Goal: Transaction & Acquisition: Purchase product/service

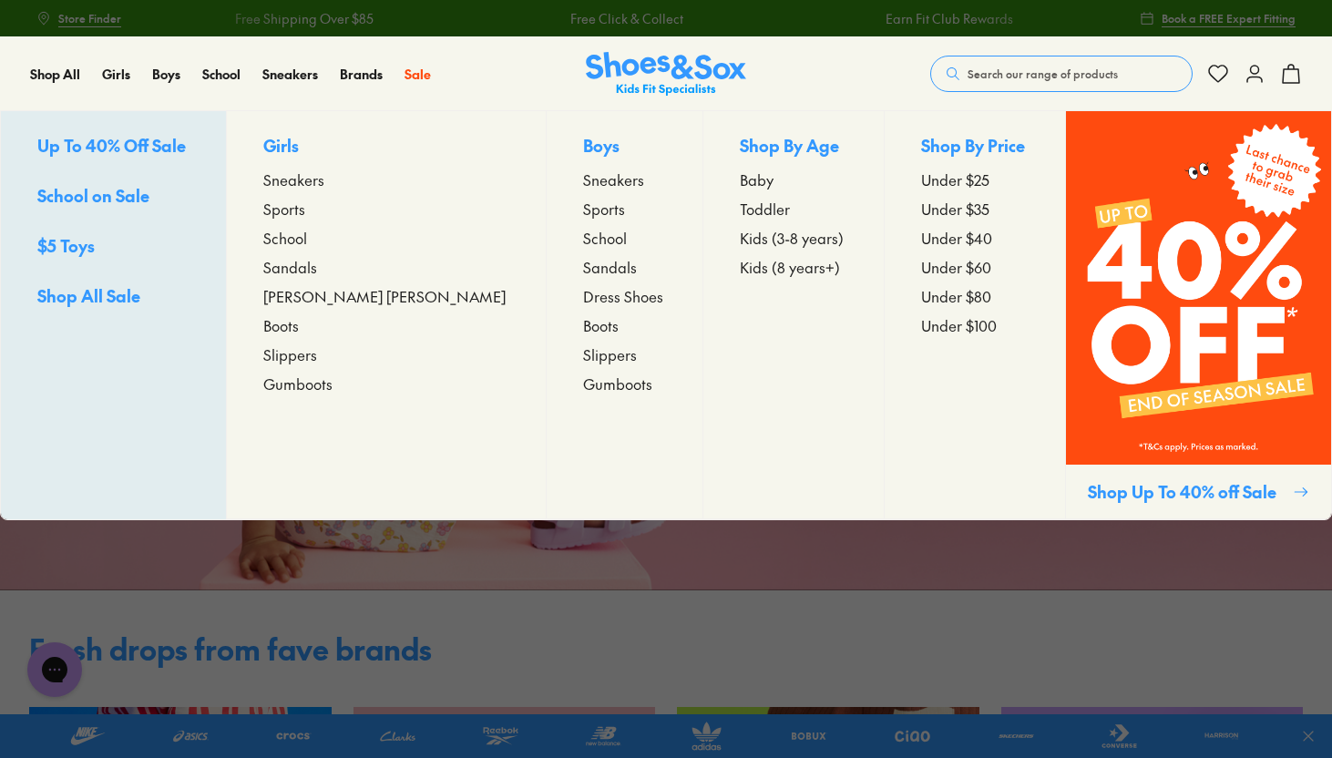
click at [740, 179] on span "Baby" at bounding box center [757, 180] width 34 height 22
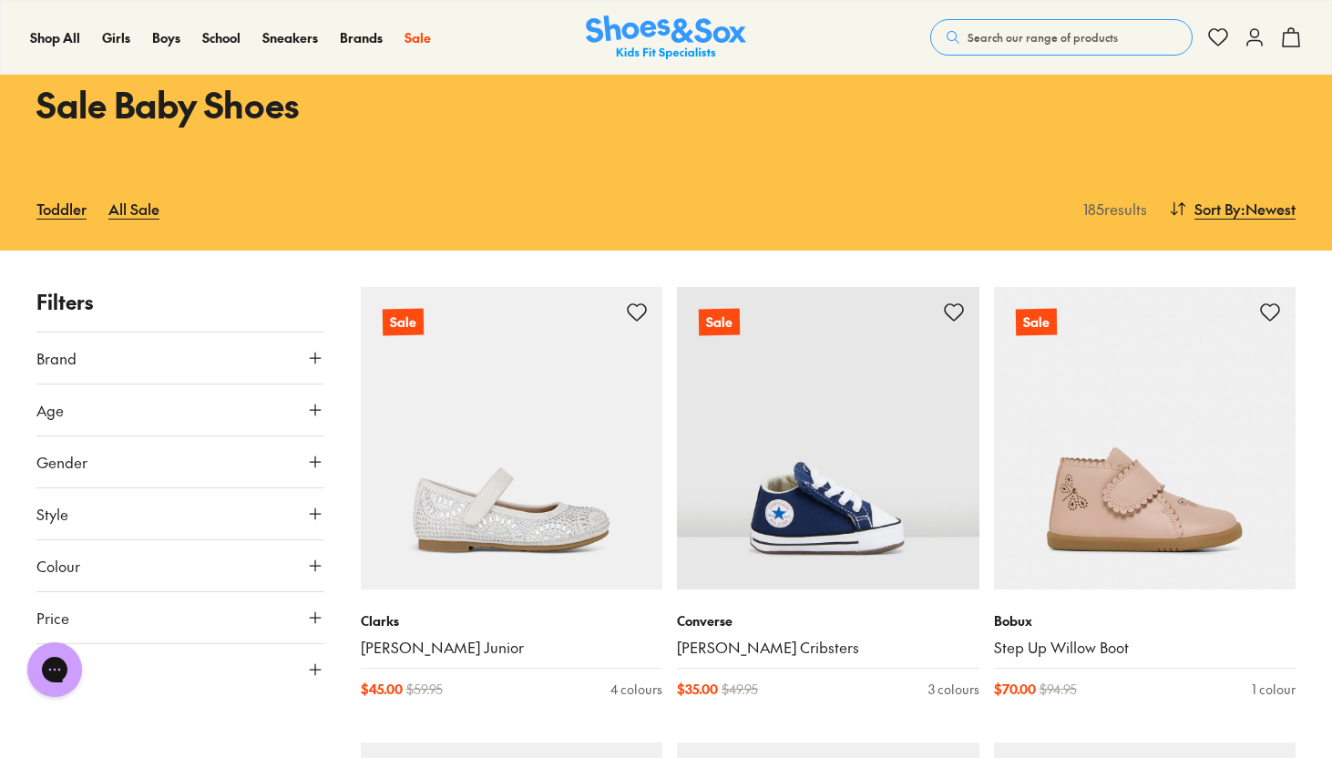
scroll to position [92, 0]
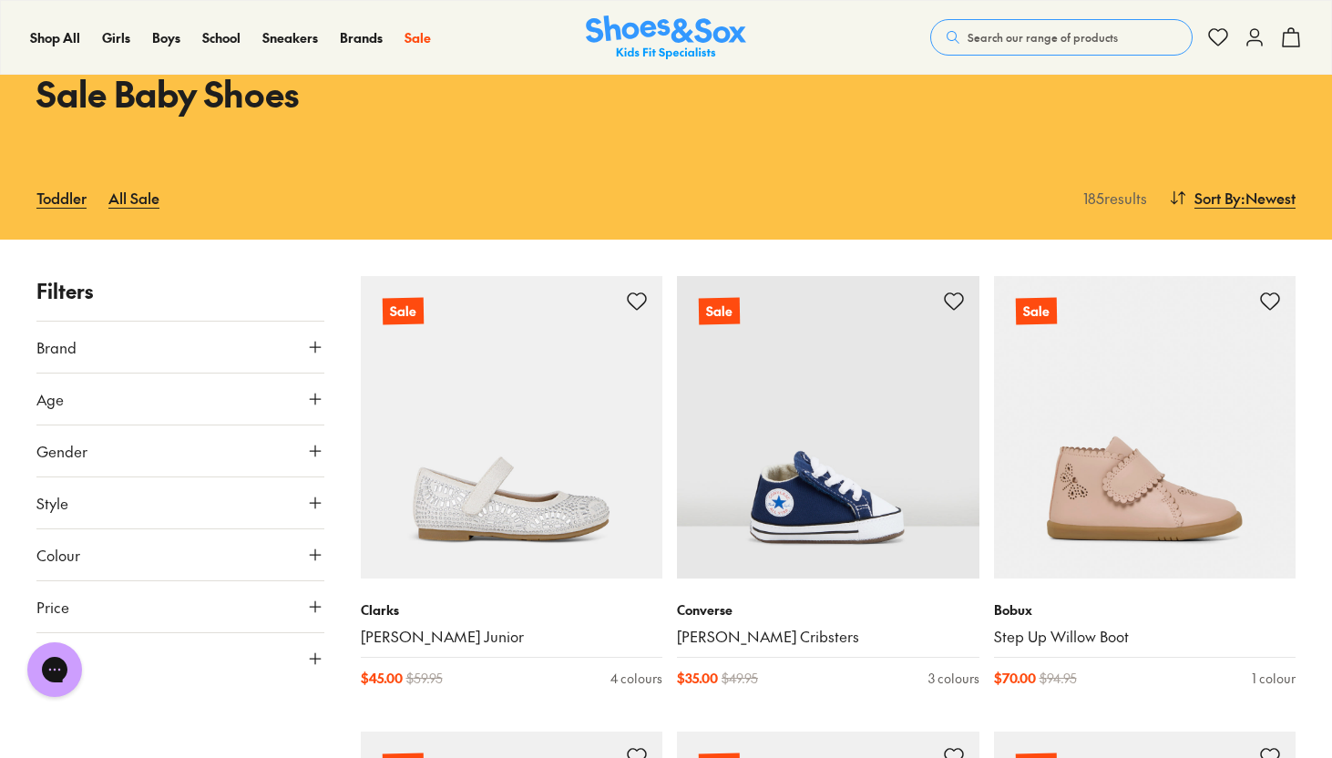
click at [289, 450] on button "Gender" at bounding box center [180, 451] width 288 height 51
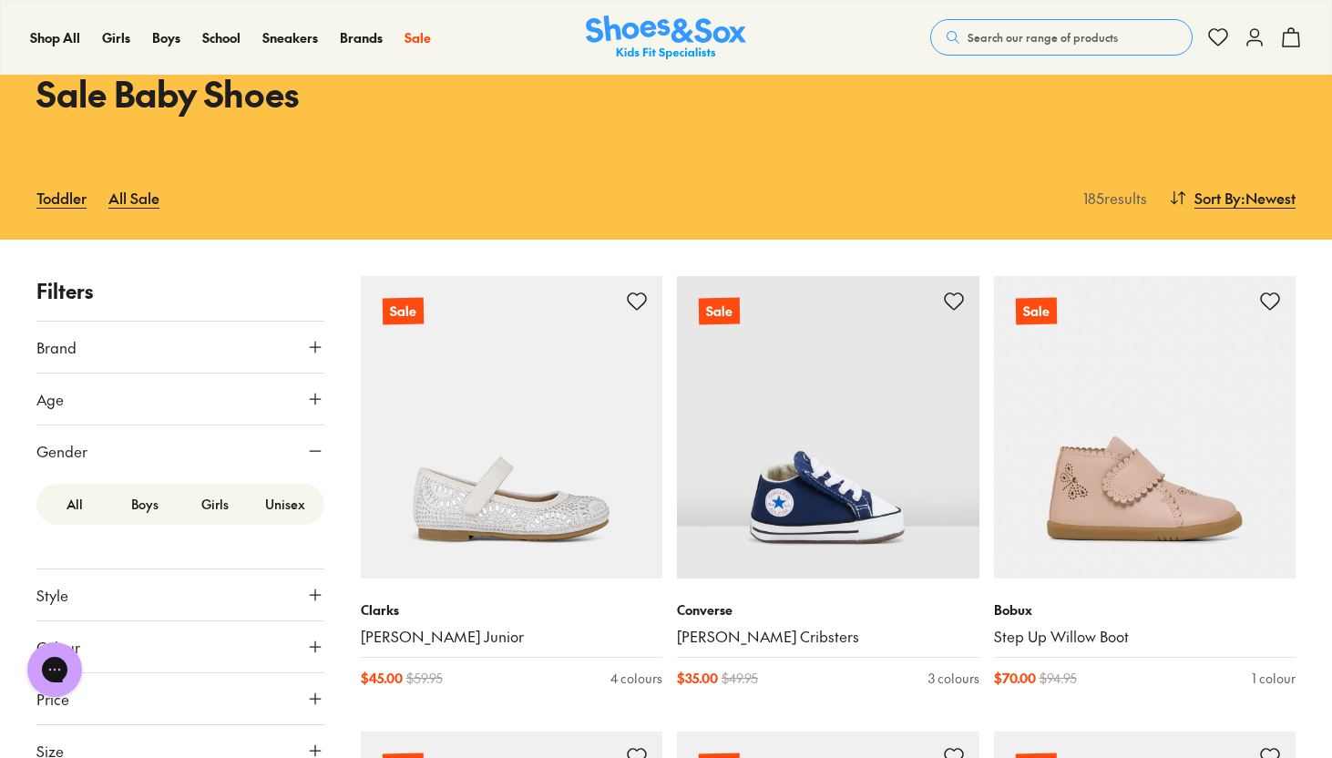
click at [149, 505] on label "Boys" at bounding box center [145, 504] width 70 height 34
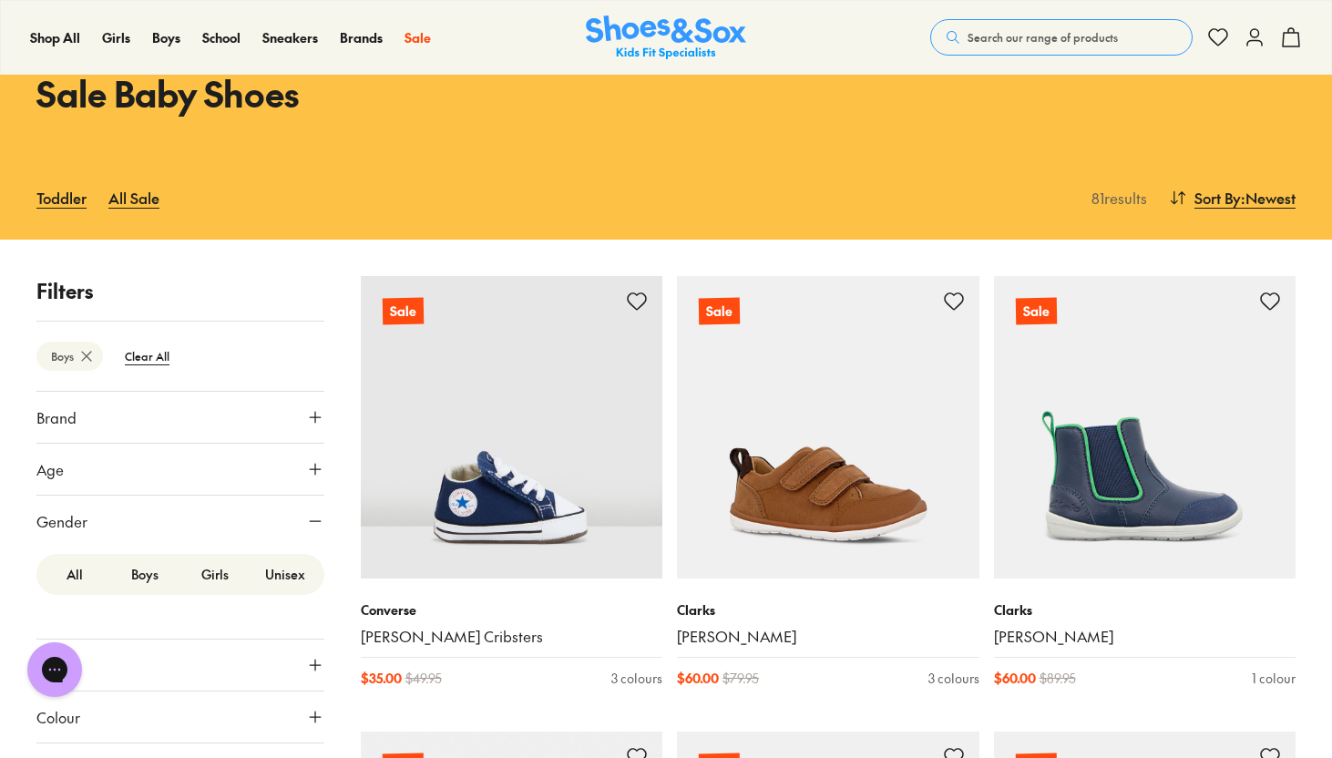
click at [312, 515] on icon at bounding box center [315, 521] width 18 height 18
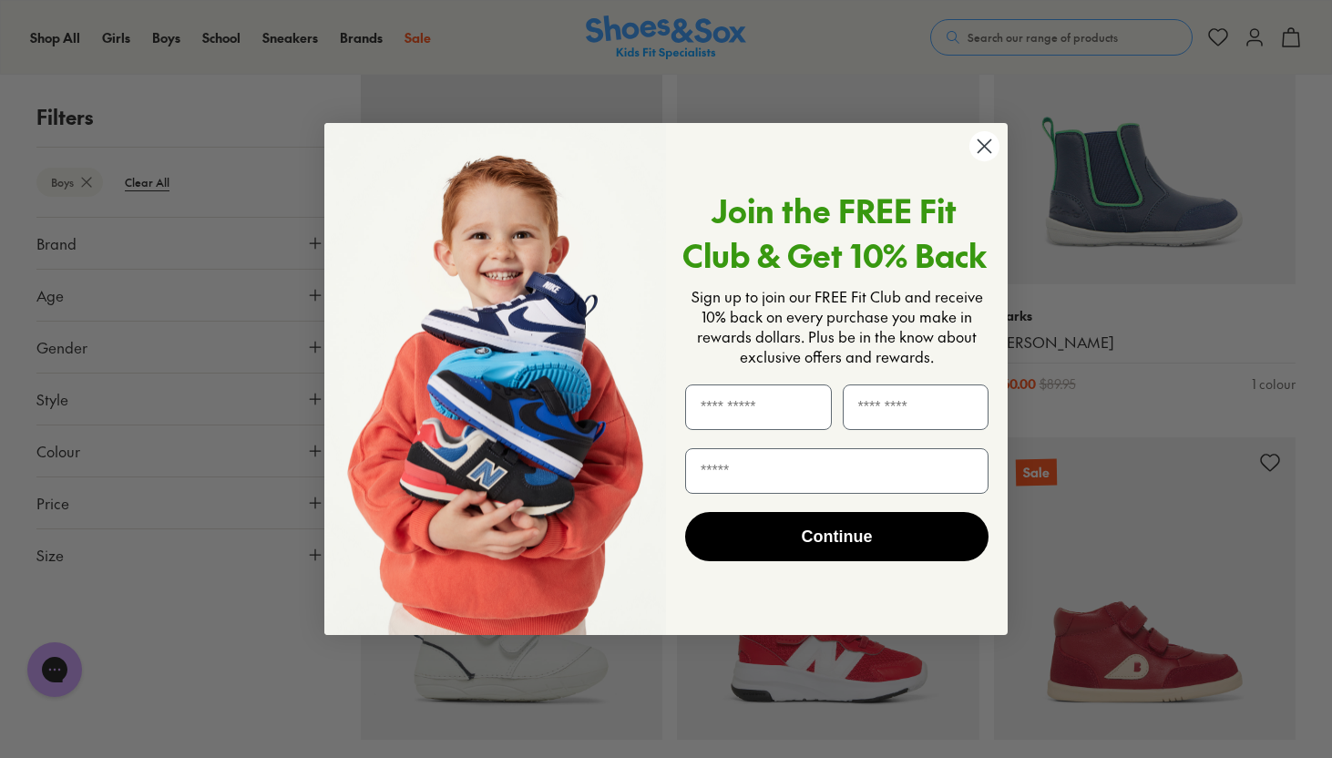
scroll to position [523, 0]
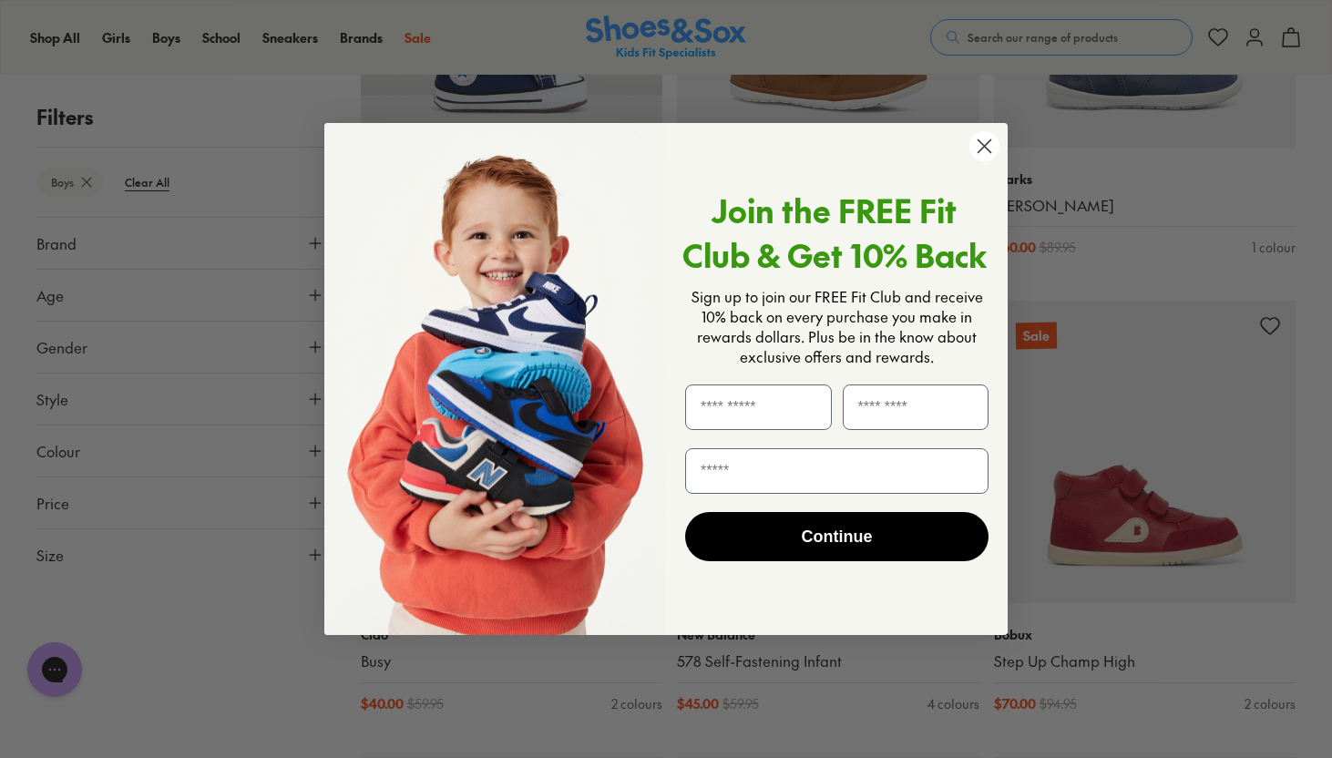
click at [985, 144] on circle "Close dialog" at bounding box center [985, 146] width 30 height 30
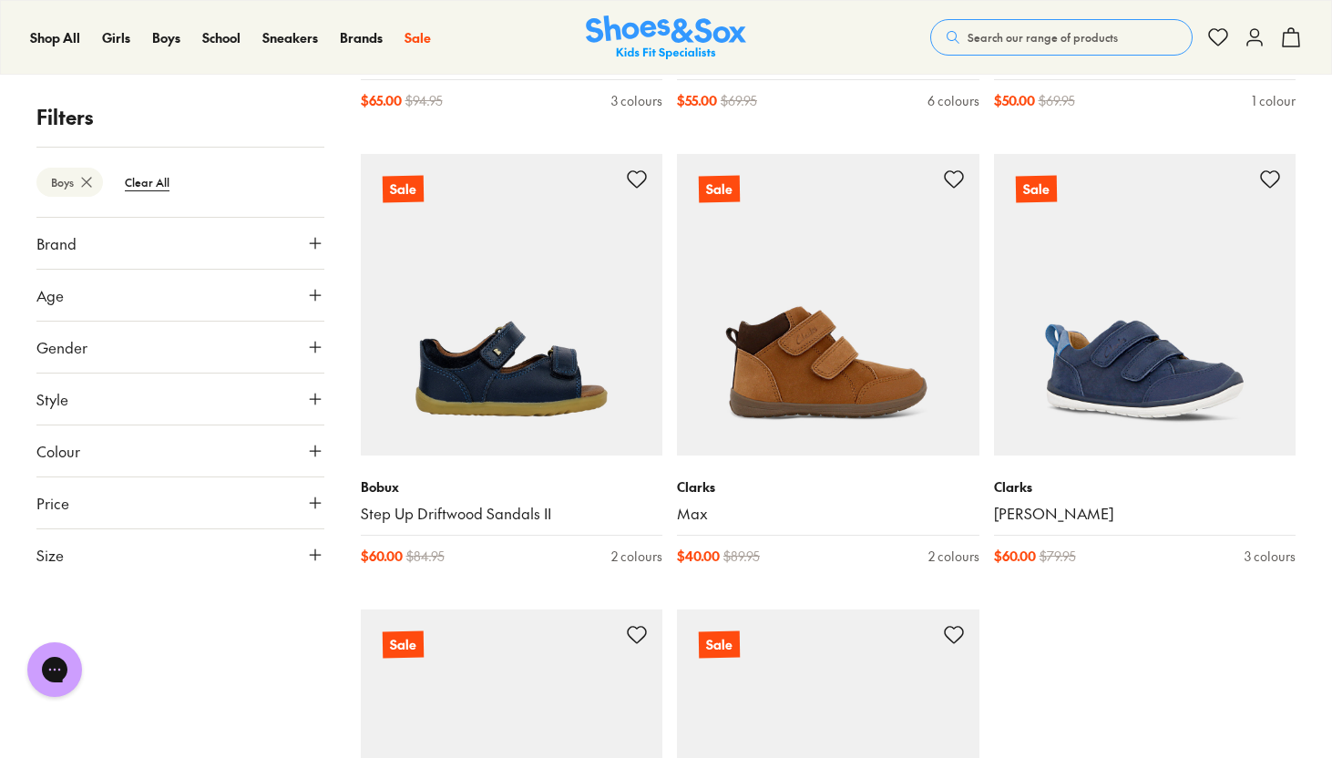
scroll to position [4336, 0]
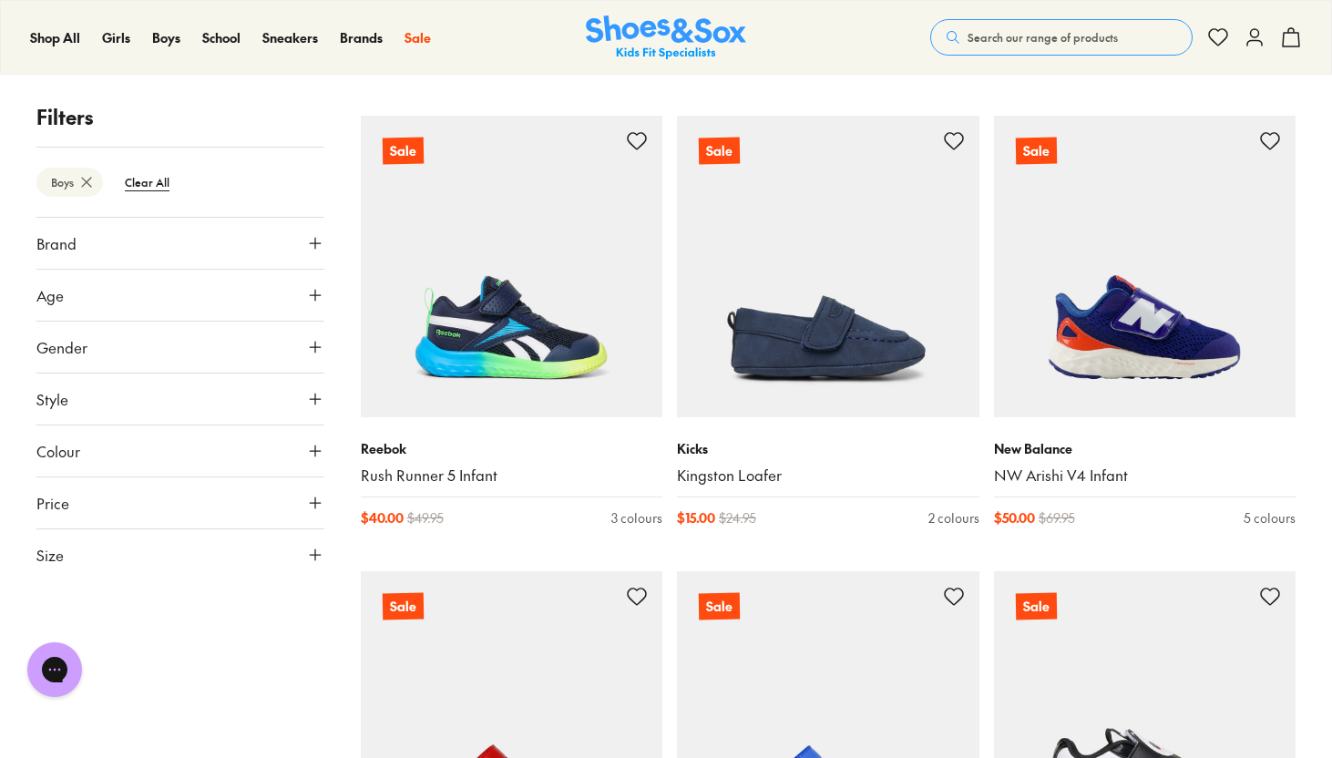
scroll to position [8462, 0]
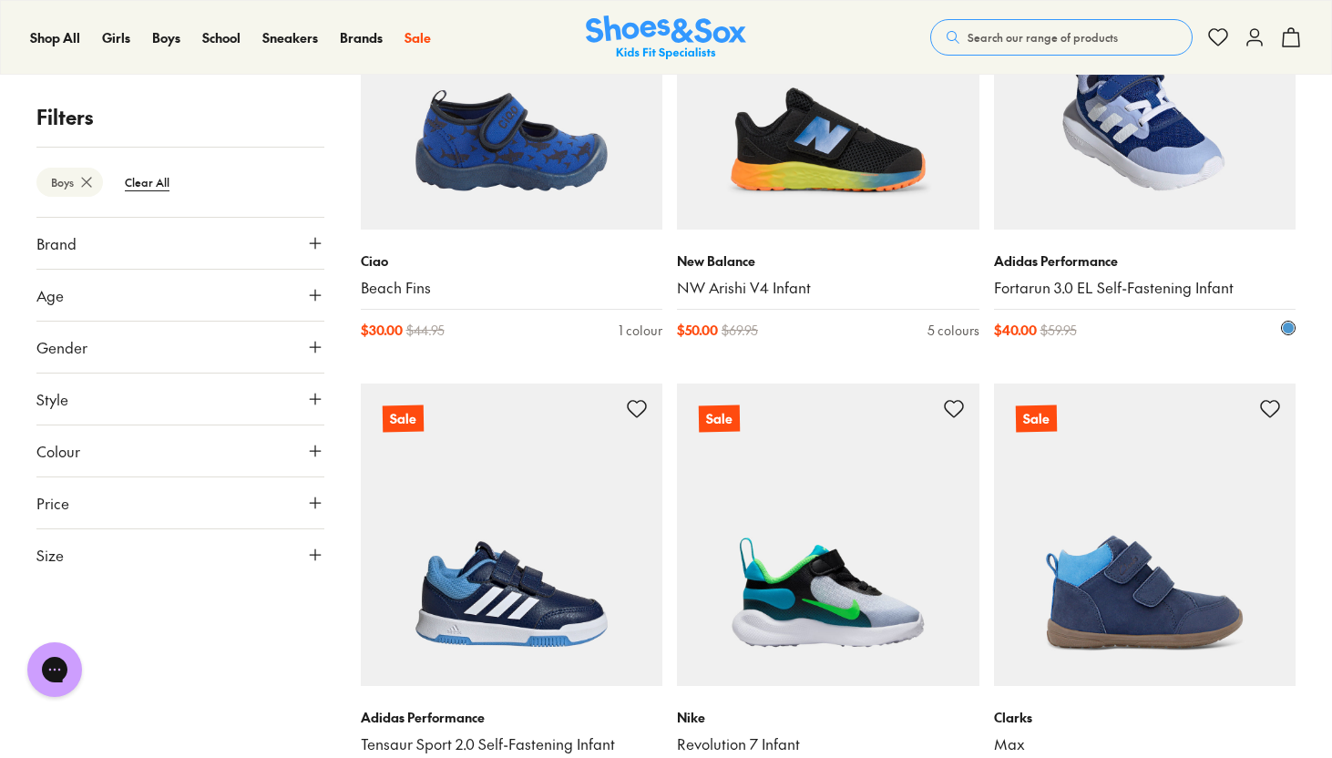
scroll to position [9969, 0]
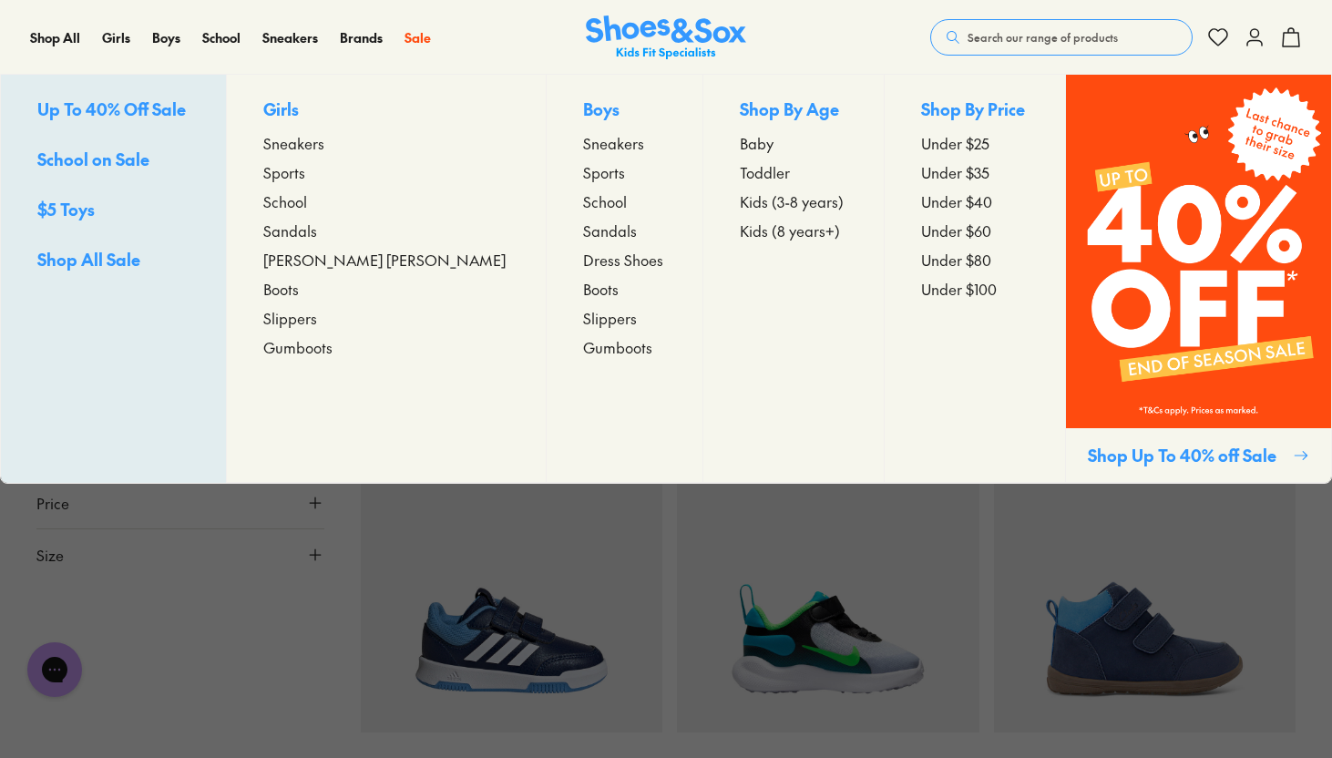
click at [740, 175] on span "Toddler" at bounding box center [765, 172] width 50 height 22
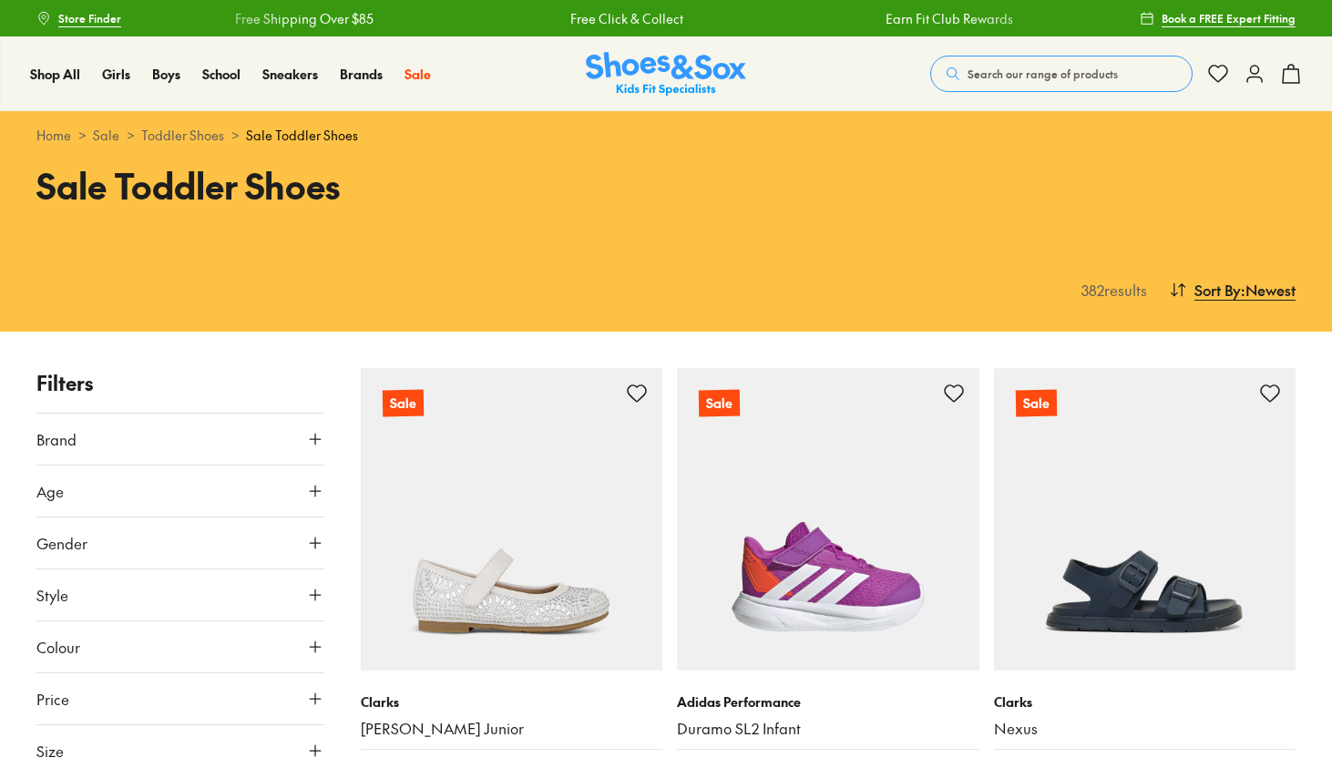
click at [233, 540] on button "Gender" at bounding box center [180, 543] width 288 height 51
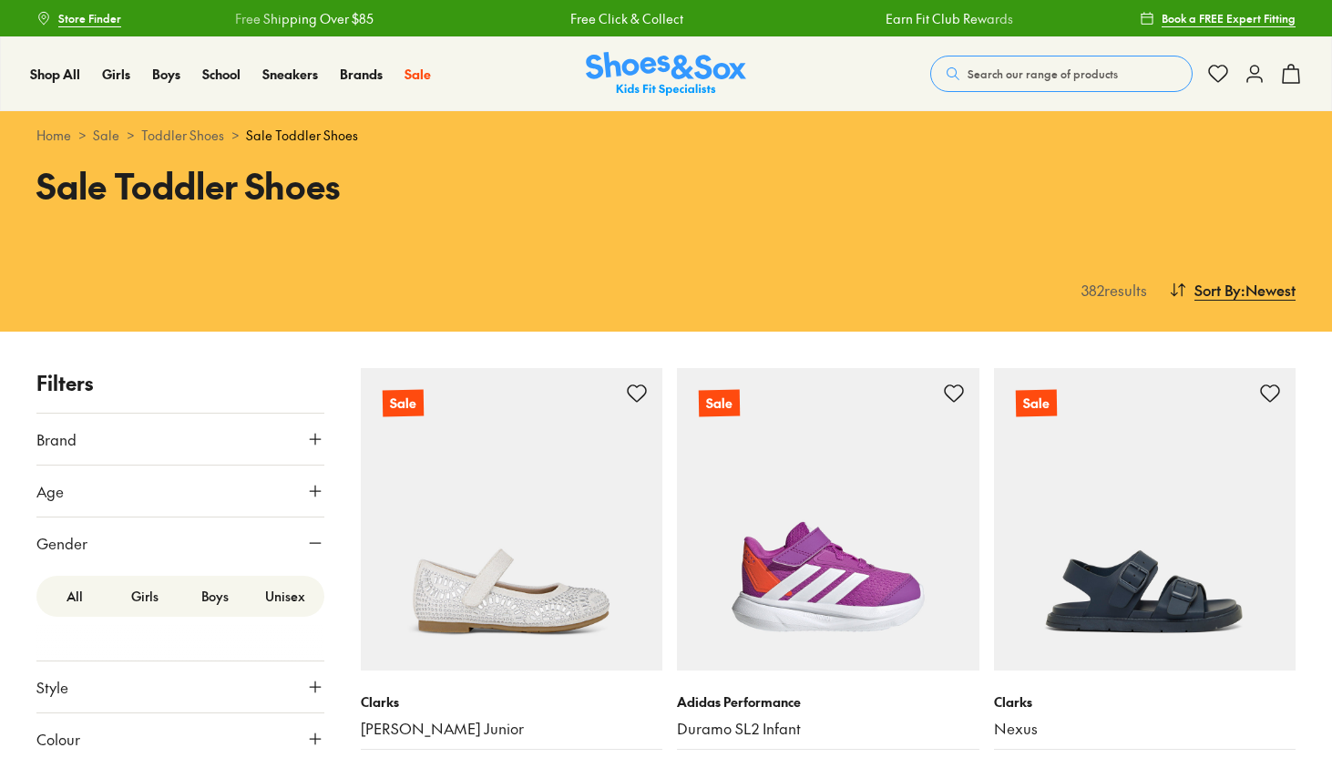
click at [138, 596] on label "Girls" at bounding box center [145, 597] width 70 height 34
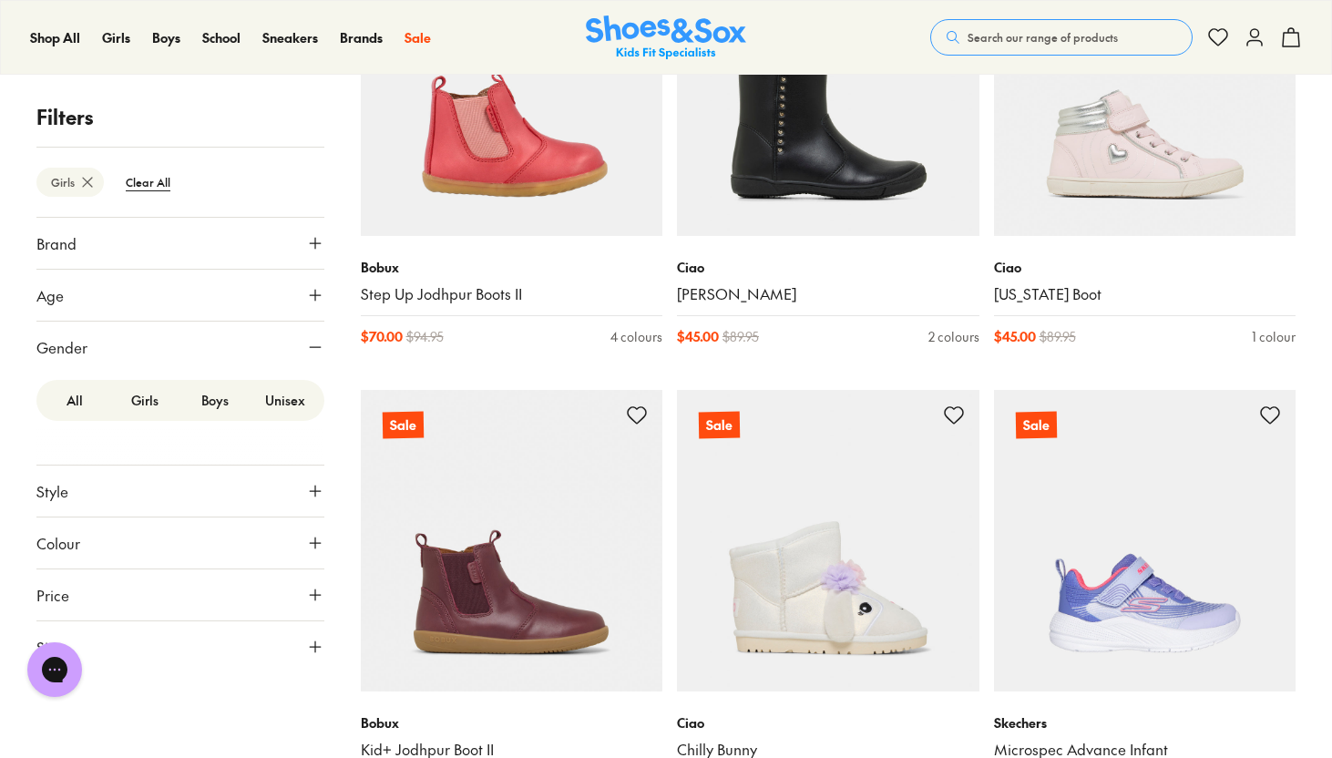
scroll to position [4130, 0]
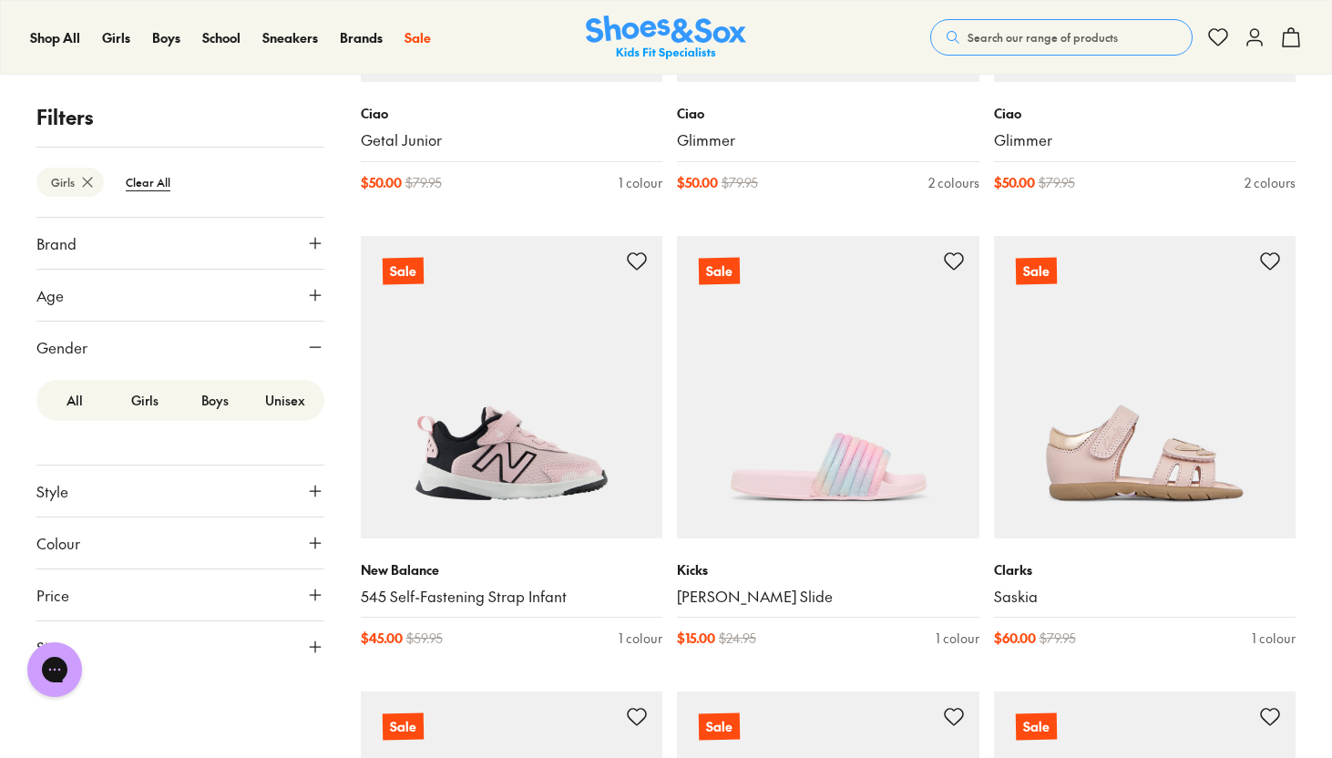
scroll to position [8801, 0]
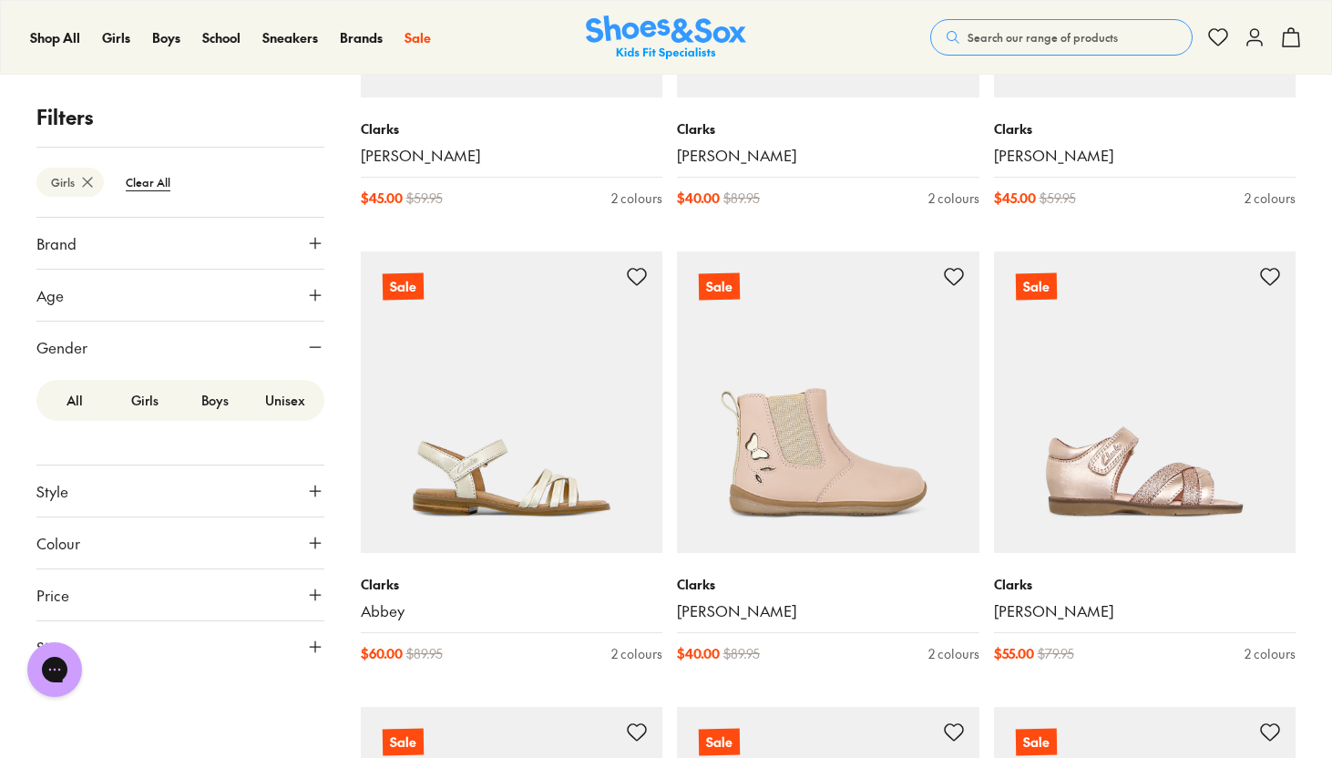
scroll to position [13828, 0]
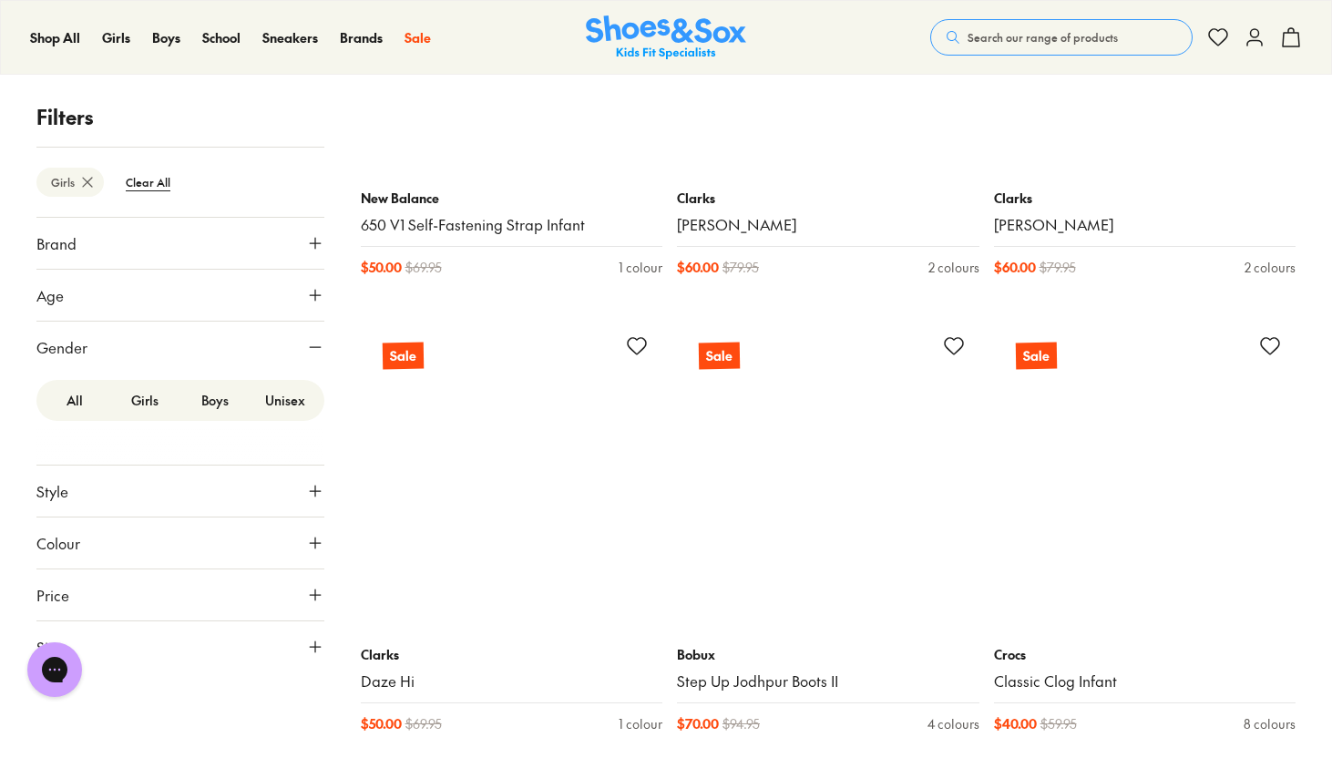
scroll to position [17948, 0]
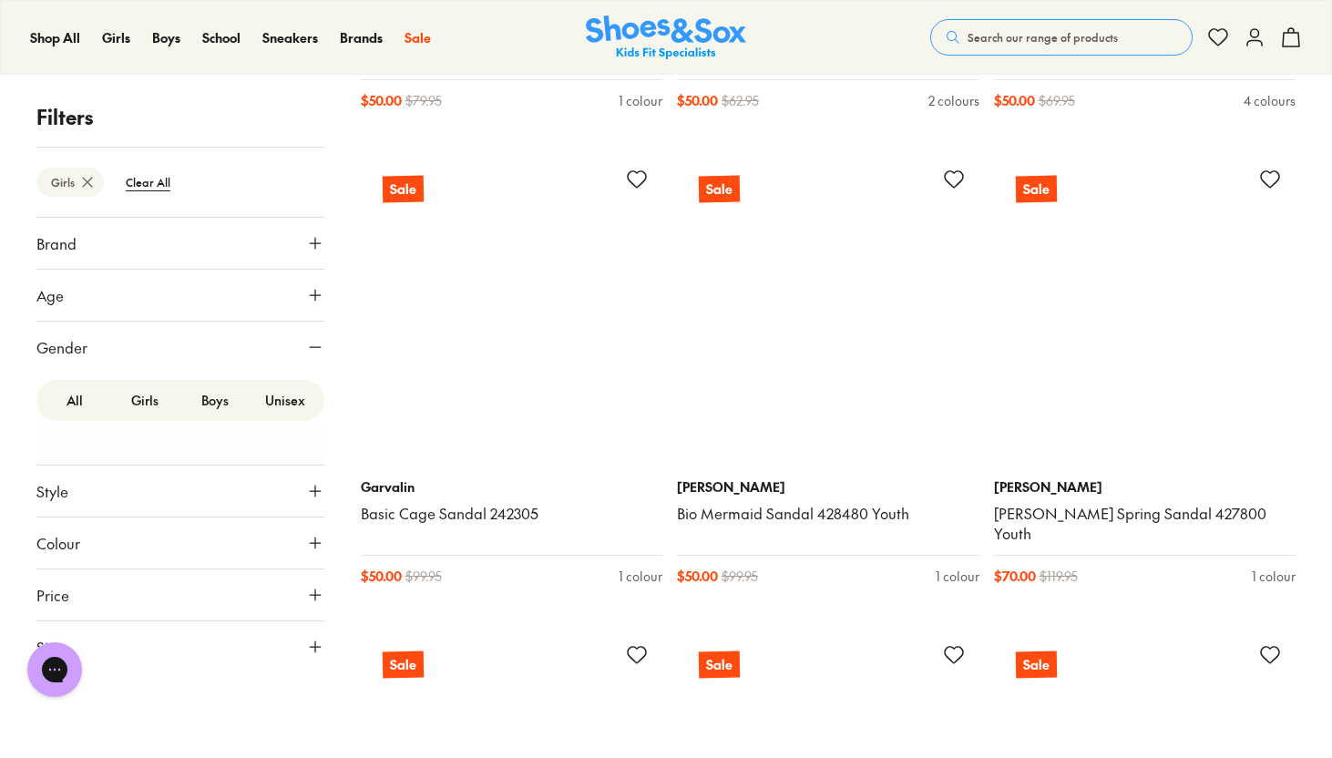
scroll to position [23147, 0]
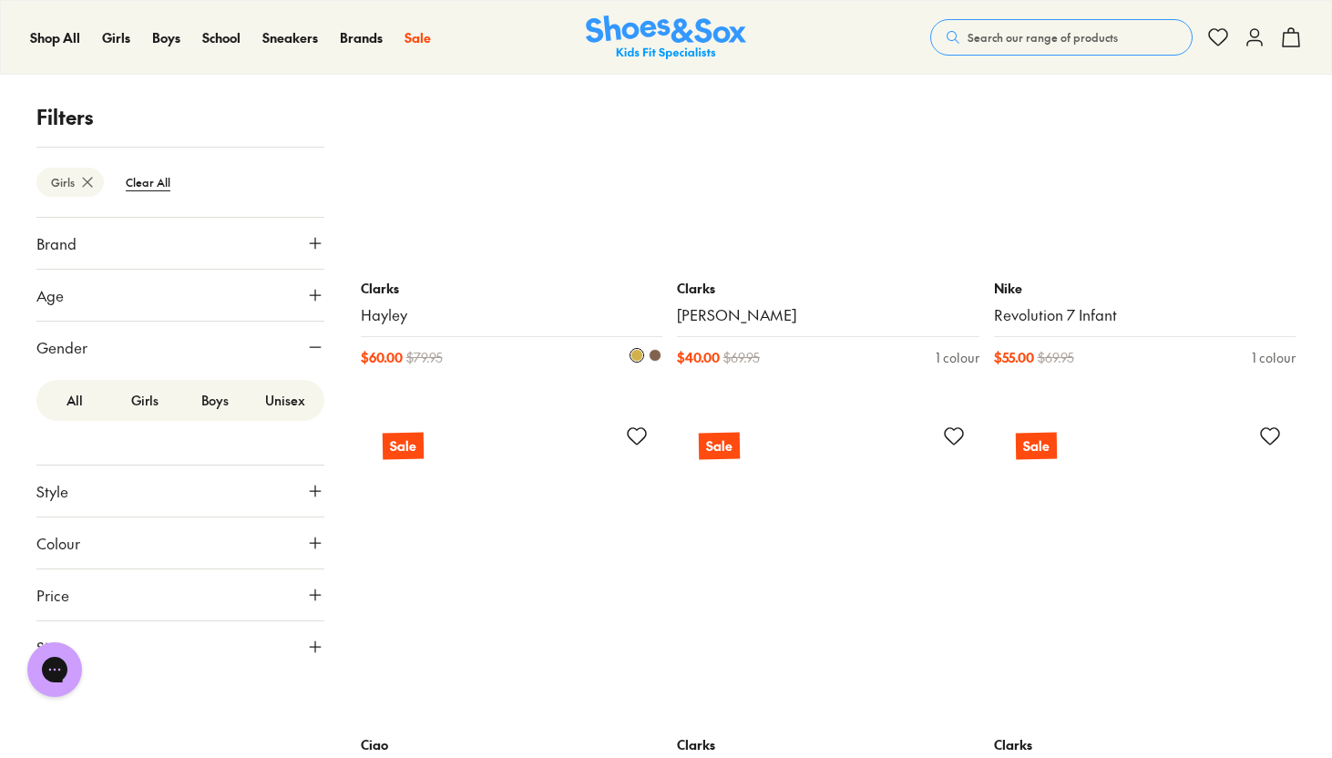
scroll to position [26478, 0]
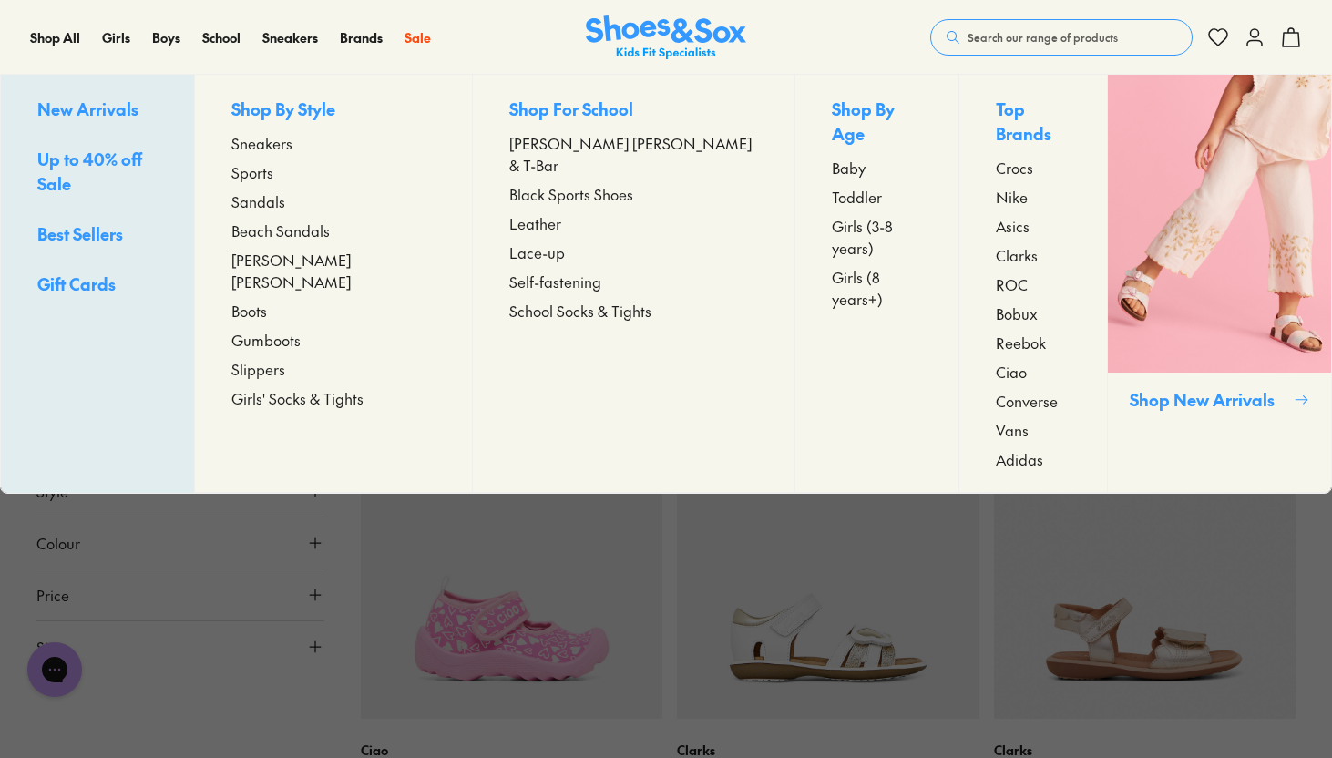
click at [996, 157] on span "Crocs" at bounding box center [1014, 168] width 37 height 22
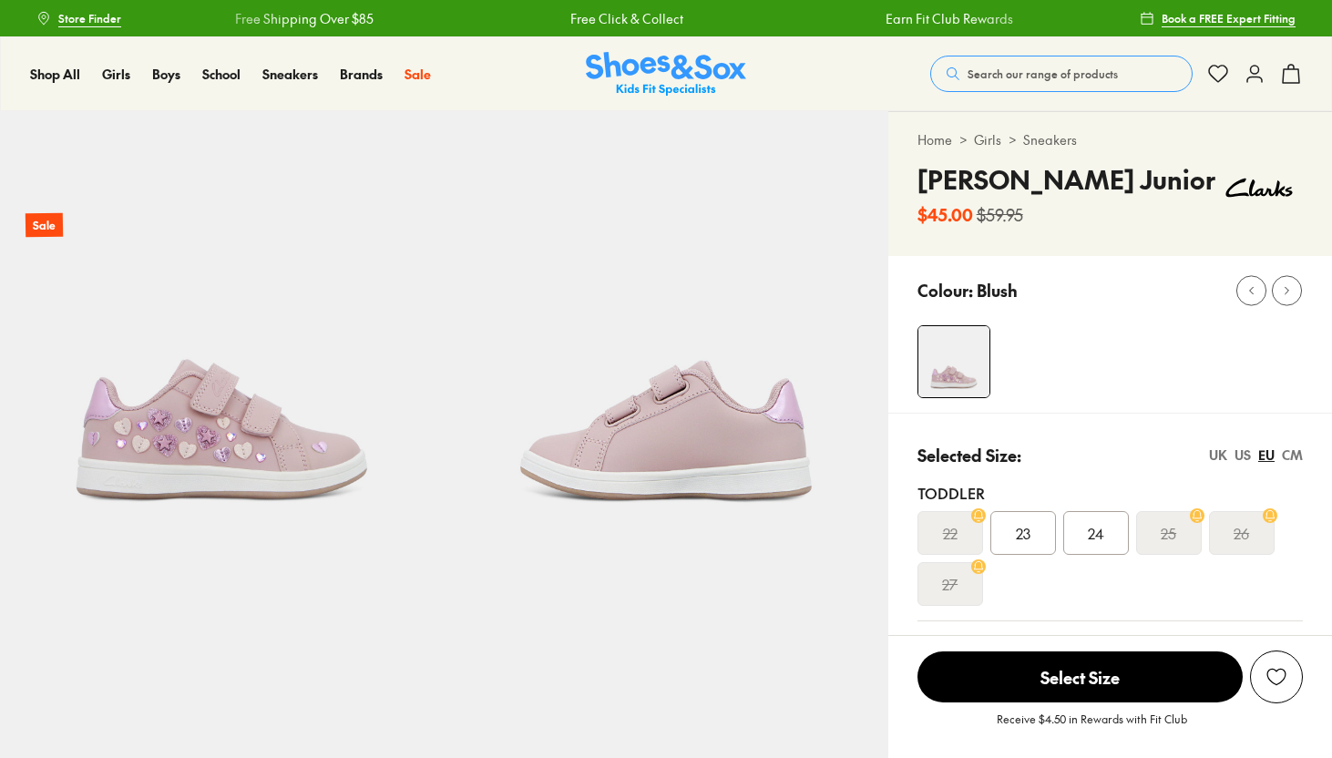
select select "*"
click at [200, 463] on img at bounding box center [222, 333] width 444 height 444
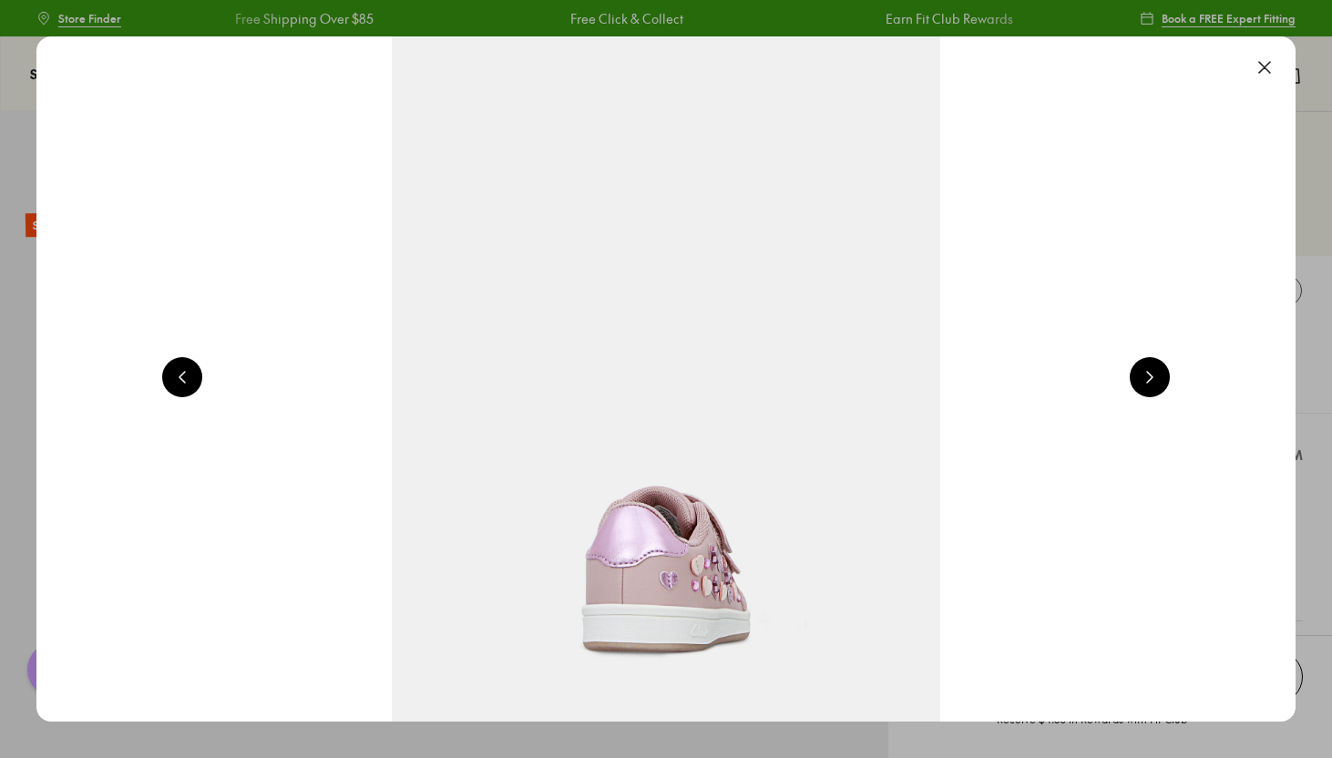
scroll to position [0, 1267]
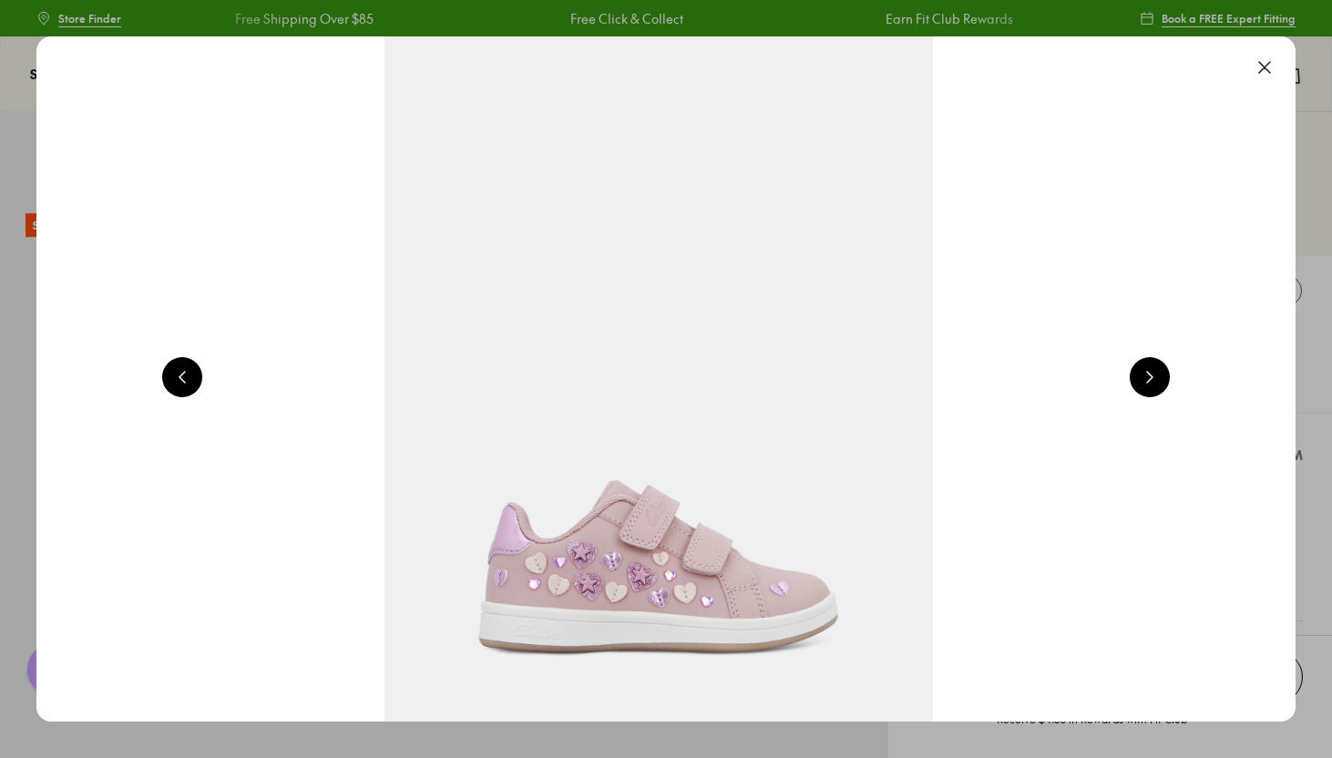
click at [669, 564] on img at bounding box center [658, 378] width 1259 height 685
click at [1275, 63] on button at bounding box center [1265, 67] width 40 height 40
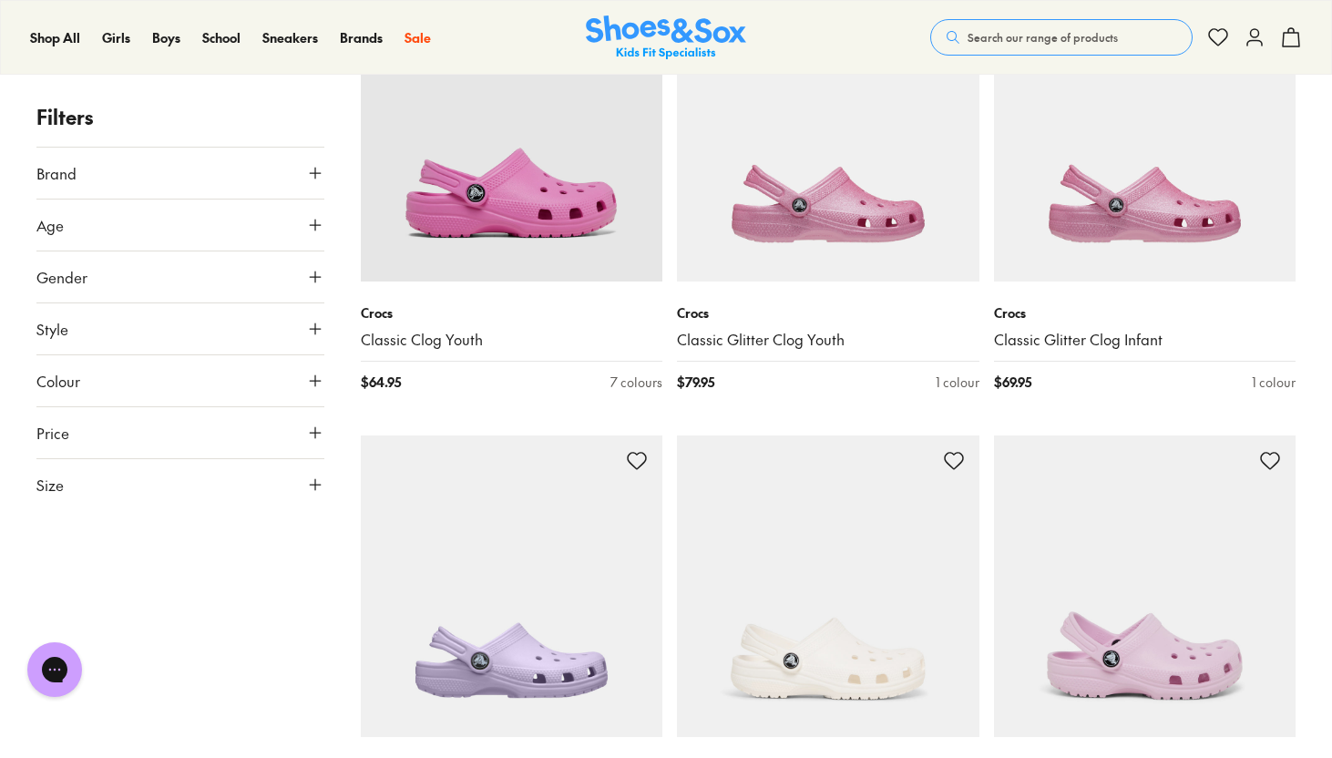
scroll to position [2107, 0]
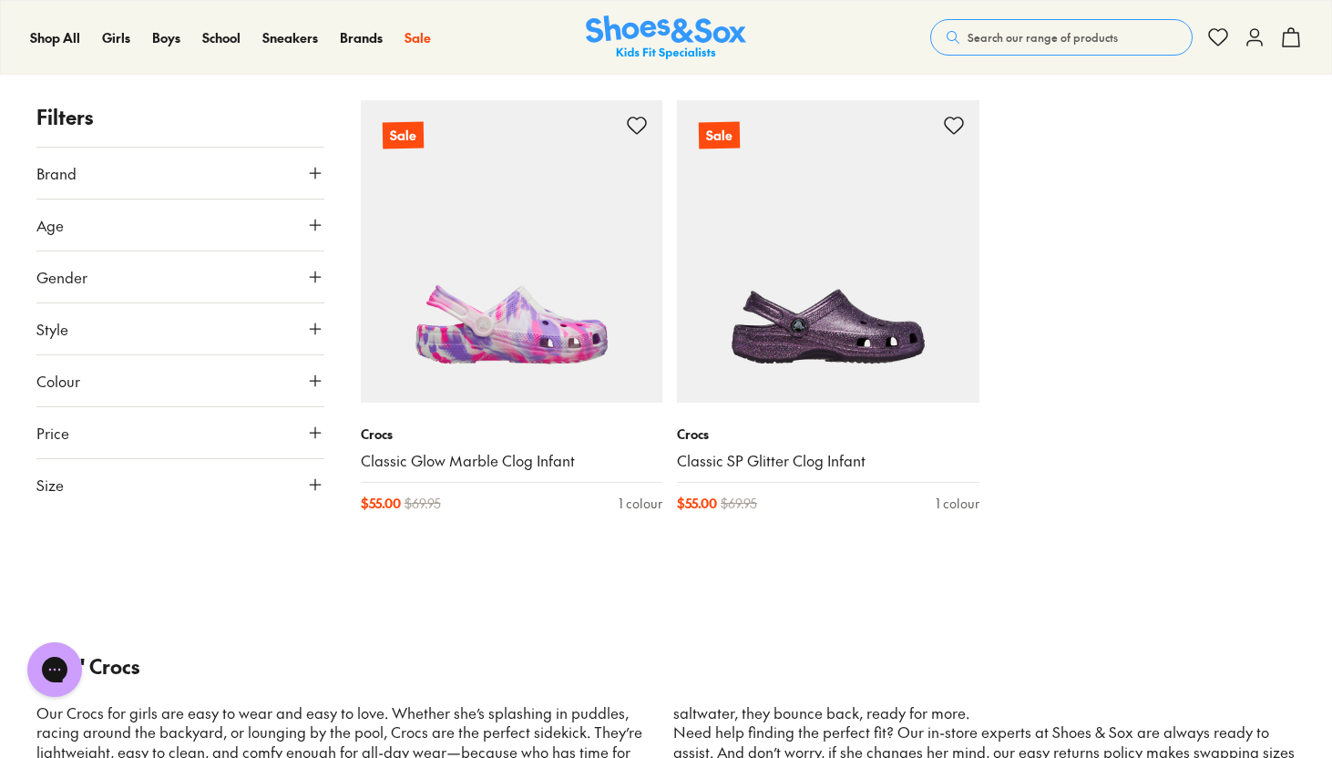
scroll to position [7126, 0]
